Goal: Task Accomplishment & Management: Use online tool/utility

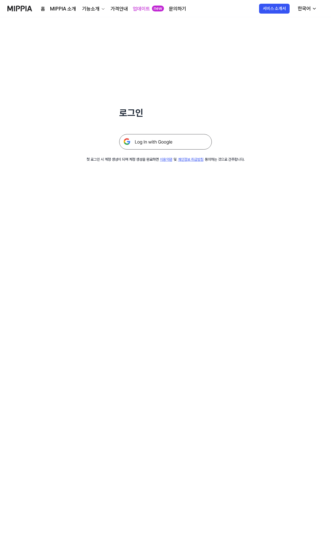
click at [159, 142] on img at bounding box center [165, 141] width 93 height 15
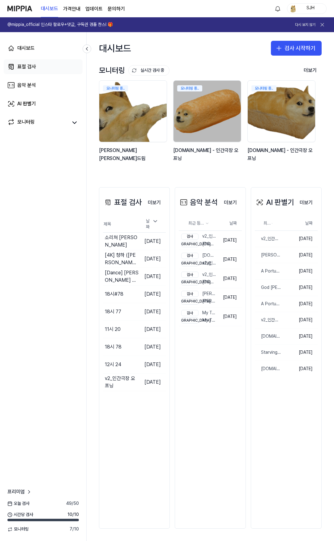
click at [18, 69] on div "표절 검사" at bounding box center [26, 66] width 19 height 7
click at [49, 57] on div "대시보드 표절 검사 음악 분석 AI 판별기 모니터링" at bounding box center [43, 85] width 86 height 106
click at [42, 66] on link "표절 검사" at bounding box center [43, 66] width 79 height 15
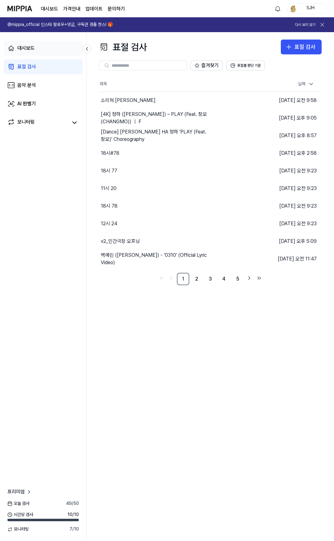
click at [45, 49] on link "대시보드" at bounding box center [43, 48] width 79 height 15
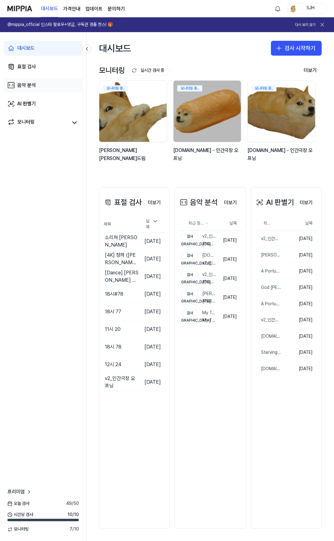
click at [42, 81] on link "음악 분석" at bounding box center [43, 85] width 79 height 15
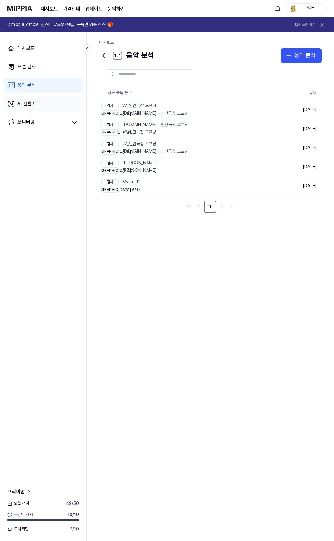
click at [45, 99] on link "AI 판별기" at bounding box center [43, 103] width 79 height 15
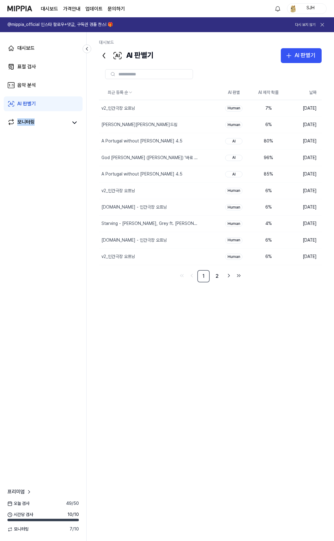
click at [52, 113] on div "대시보드 표절 검사 음악 분석 AI 판별기 모니터링" at bounding box center [43, 85] width 86 height 106
click at [45, 83] on link "음악 분석" at bounding box center [43, 85] width 79 height 15
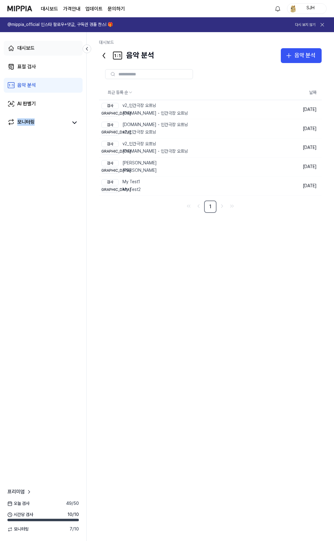
click at [40, 53] on link "대시보드" at bounding box center [43, 48] width 79 height 15
